Goal: Complete application form: Complete application form

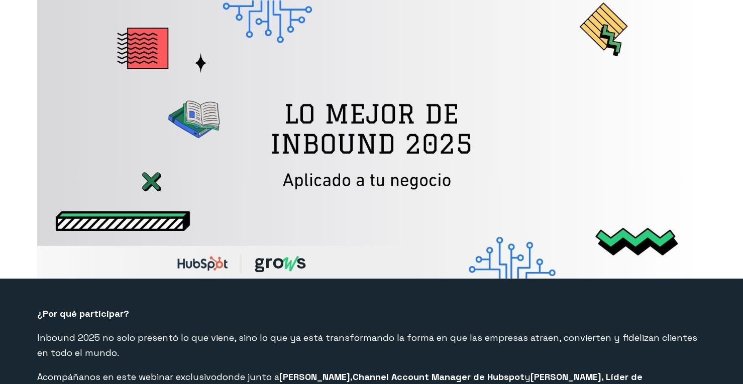
select select "PE"
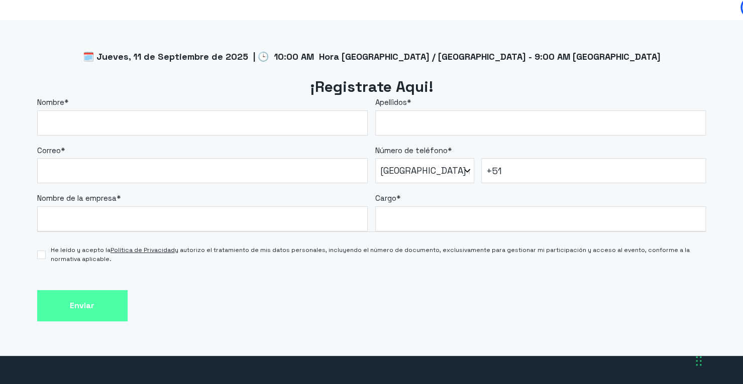
scroll to position [854, 0]
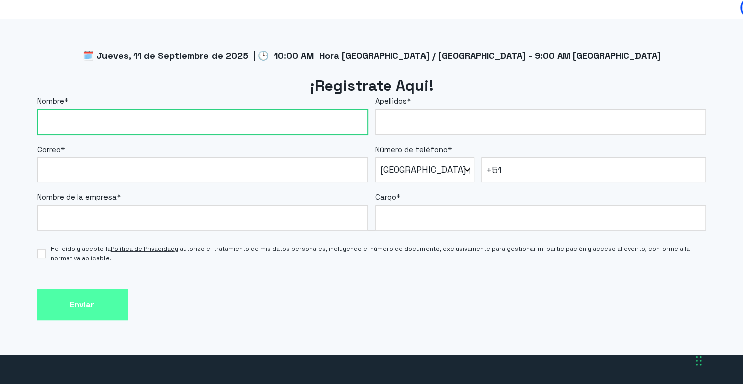
click at [229, 120] on input "Nombre *" at bounding box center [202, 122] width 331 height 25
type input "[PERSON_NAME]"
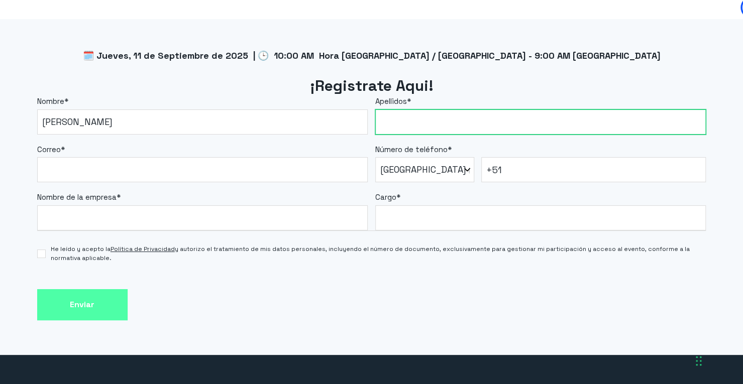
click at [434, 124] on input "Apellidos *" at bounding box center [540, 122] width 331 height 25
type input "[PERSON_NAME]"
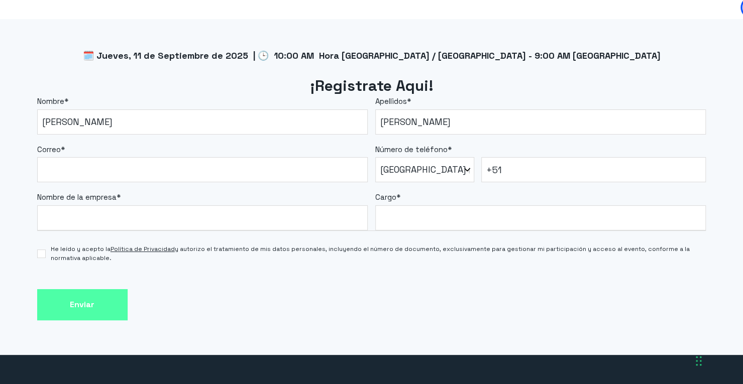
click at [204, 189] on fieldset "Nombre de la empresa * Cargo *" at bounding box center [371, 206] width 669 height 48
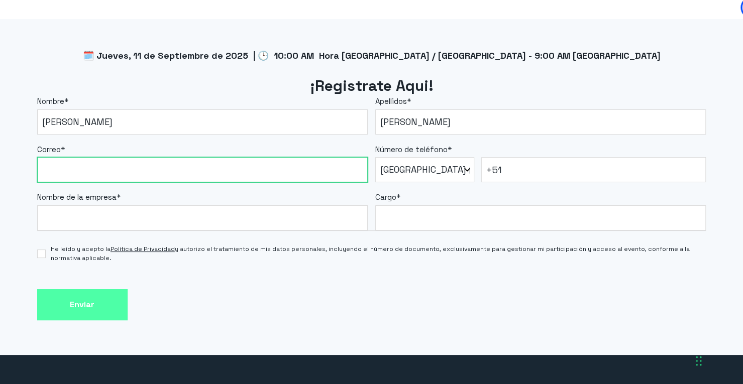
click at [208, 173] on input "Correo *" at bounding box center [202, 169] width 331 height 25
type input "[EMAIL_ADDRESS][DOMAIN_NAME]"
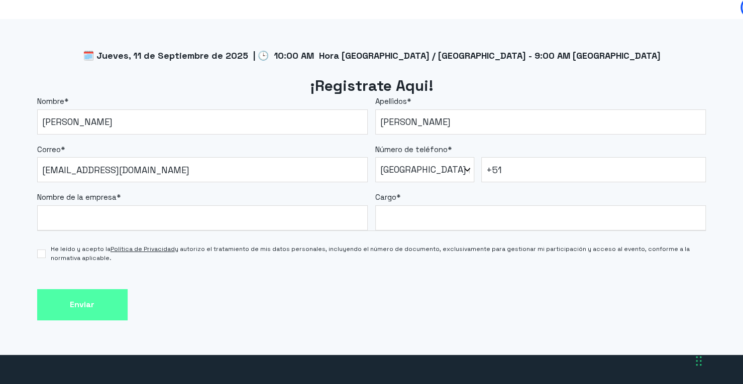
click at [548, 197] on label "Cargo *" at bounding box center [540, 198] width 331 height 12
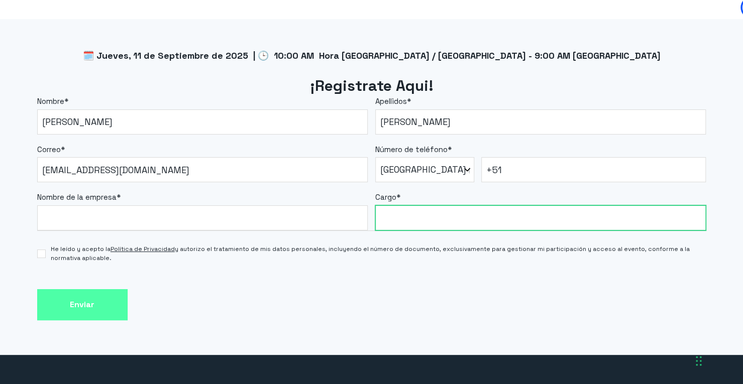
click at [548, 205] on input "Cargo *" at bounding box center [540, 217] width 331 height 25
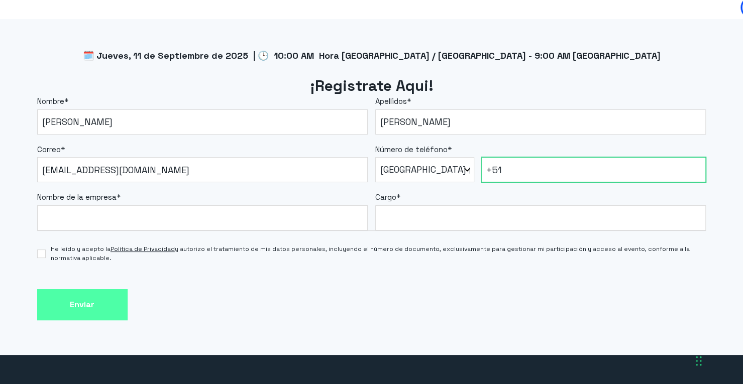
click at [555, 171] on input "+51" at bounding box center [593, 169] width 225 height 25
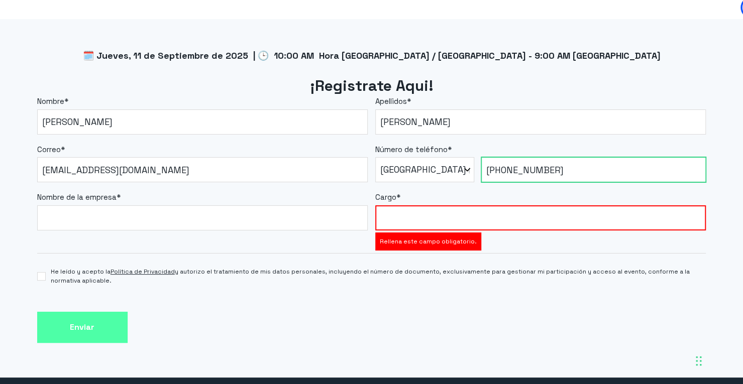
type input "[PHONE_NUMBER]"
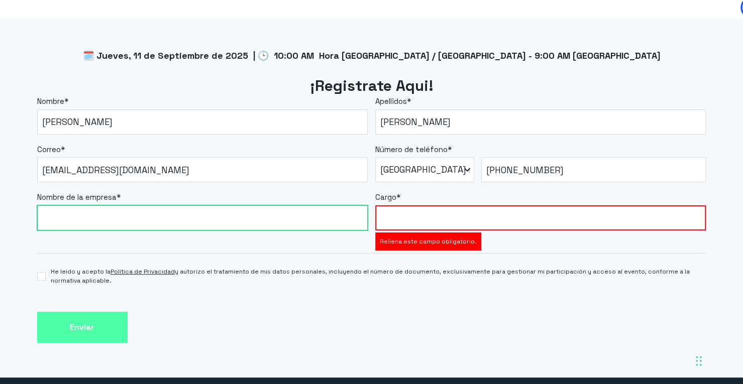
click at [336, 209] on input "Nombre de la empresa *" at bounding box center [202, 217] width 331 height 25
type input "Colectivo23"
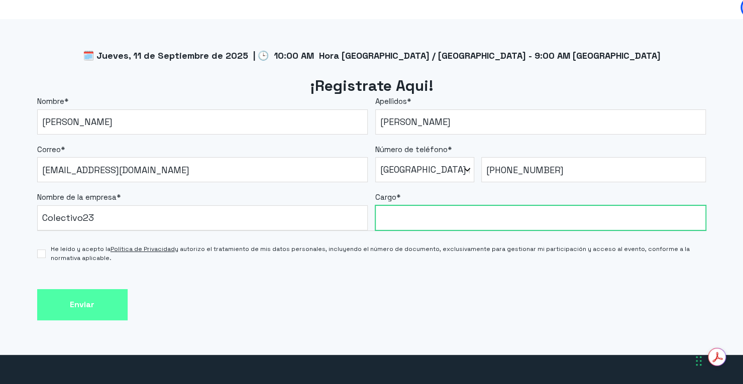
click at [472, 224] on input "Cargo *" at bounding box center [540, 217] width 331 height 25
type input "Customer Success Coordinator"
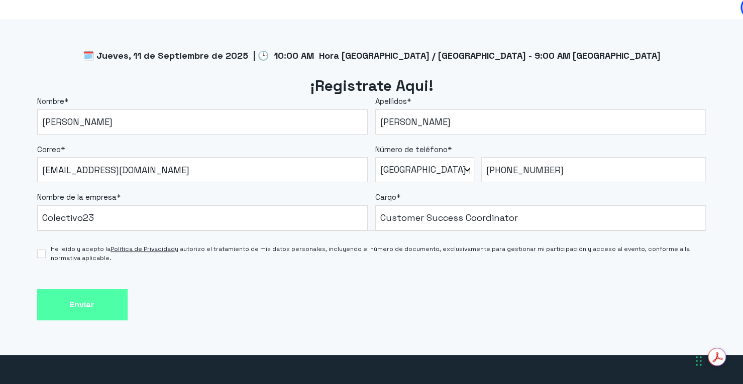
click at [66, 288] on form "Nombre * [PERSON_NAME] * [PERSON_NAME] Correo * [EMAIL_ADDRESS][DOMAIN_NAME] Nú…" at bounding box center [371, 208] width 669 height 225
click at [65, 295] on input "Enviar" at bounding box center [82, 305] width 90 height 32
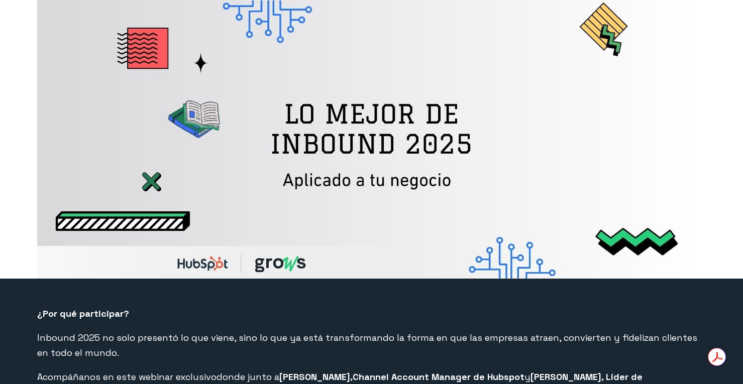
select select "PE"
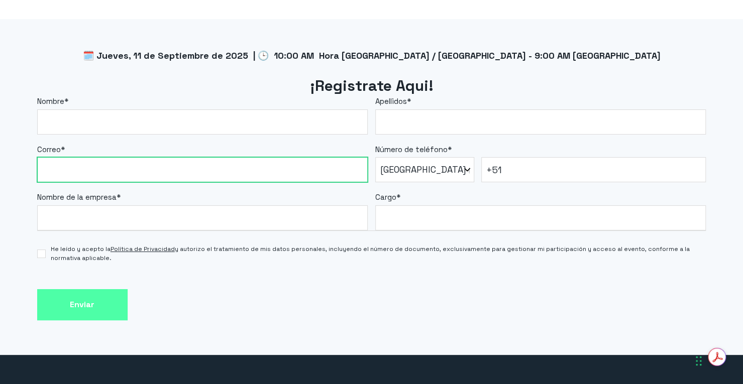
click at [132, 157] on input "Correo *" at bounding box center [202, 169] width 331 height 25
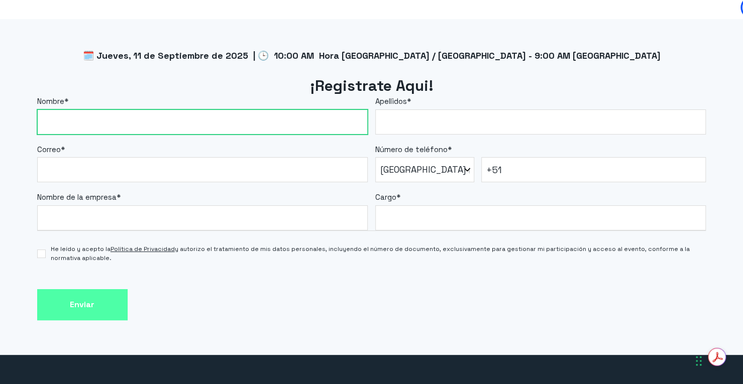
click at [216, 130] on input "Nombre *" at bounding box center [202, 122] width 331 height 25
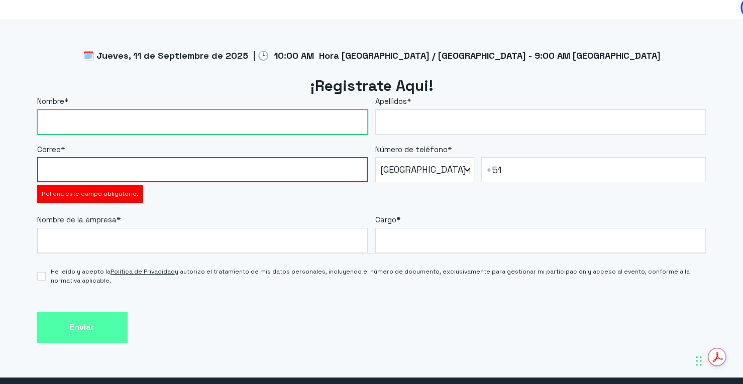
click at [216, 130] on input "Nombre *" at bounding box center [202, 122] width 331 height 25
type input "[PERSON_NAME]"
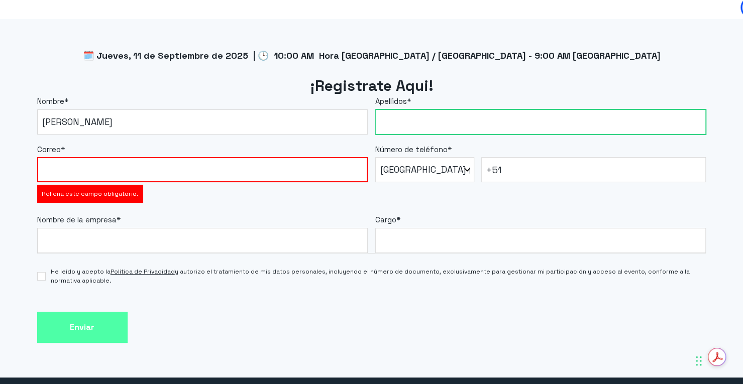
click at [417, 113] on input "Apellidos *" at bounding box center [540, 122] width 331 height 25
type input "[PERSON_NAME]"
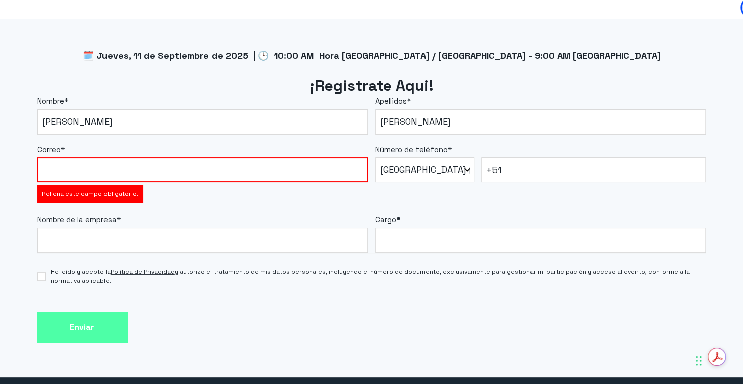
click at [213, 185] on div "Correo * Rellena este campo obligatorio." at bounding box center [202, 174] width 331 height 61
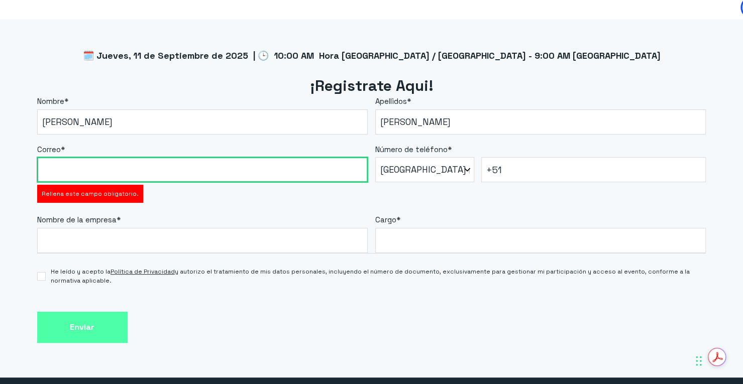
click at [215, 172] on input "Correo *" at bounding box center [202, 169] width 331 height 25
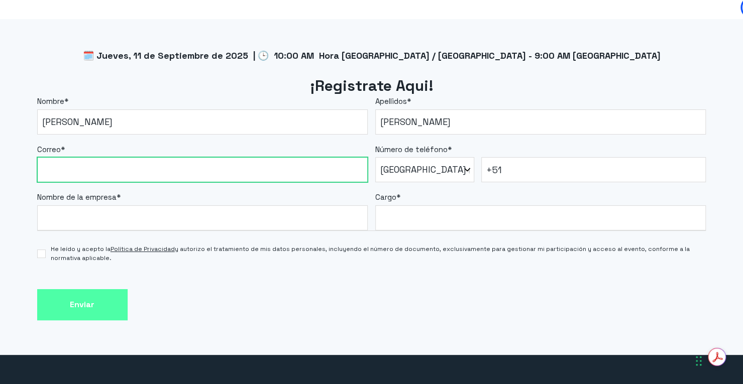
type input "[EMAIL_ADDRESS][DOMAIN_NAME]"
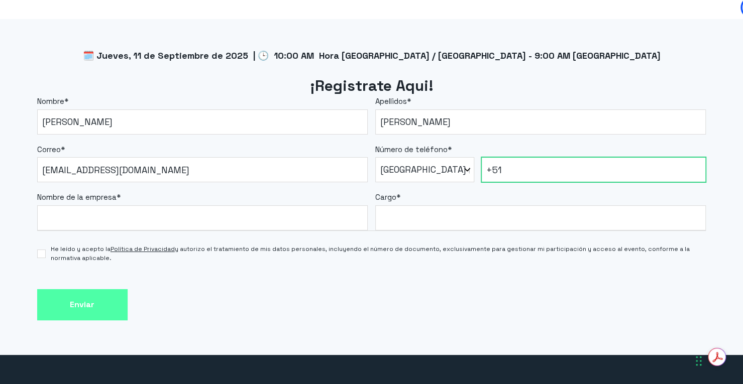
click at [517, 172] on input "+51" at bounding box center [593, 169] width 225 height 25
type input "[PHONE_NUMBER]"
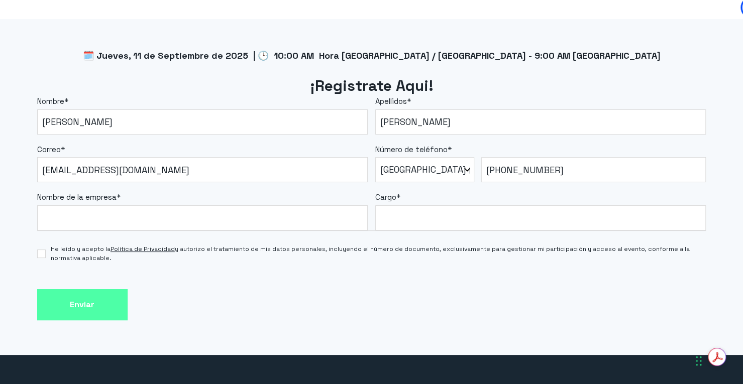
click at [179, 234] on div "He leído y acepto la Política de Privacidad y autorizo el tratamiento de mis da…" at bounding box center [371, 249] width 669 height 36
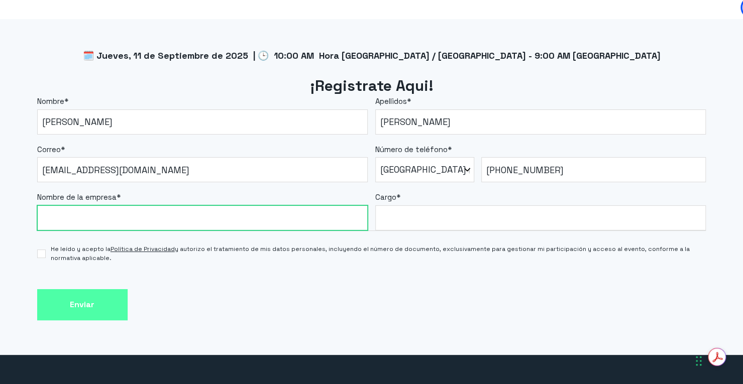
click at [181, 222] on input "Nombre de la empresa *" at bounding box center [202, 217] width 331 height 25
click at [181, 225] on input "Nombre de la empresa *" at bounding box center [202, 217] width 331 height 25
type input "Colectivo23"
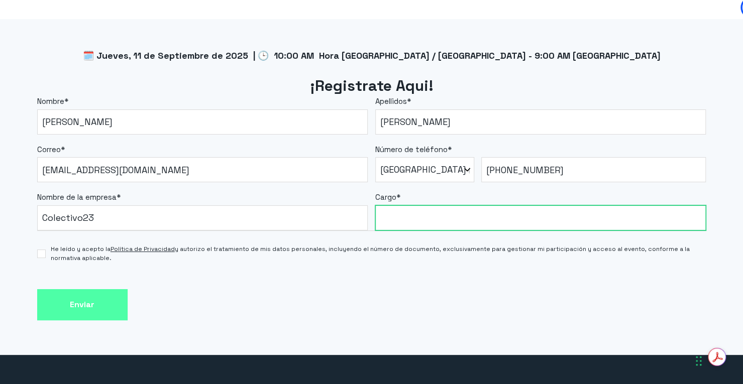
click at [430, 217] on input "Cargo *" at bounding box center [540, 217] width 331 height 25
click at [435, 208] on input "Cargo *" at bounding box center [540, 217] width 331 height 25
type input "Customer Success Coordinator"
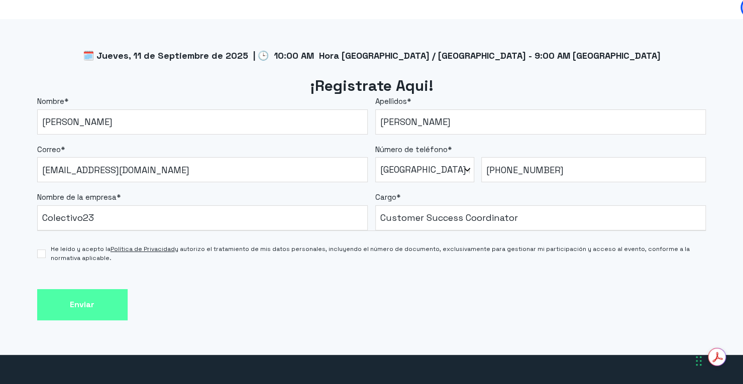
click at [128, 318] on div "Enviar" at bounding box center [371, 305] width 669 height 32
click at [114, 313] on input "Enviar" at bounding box center [82, 305] width 90 height 32
